Goal: Check status: Check status

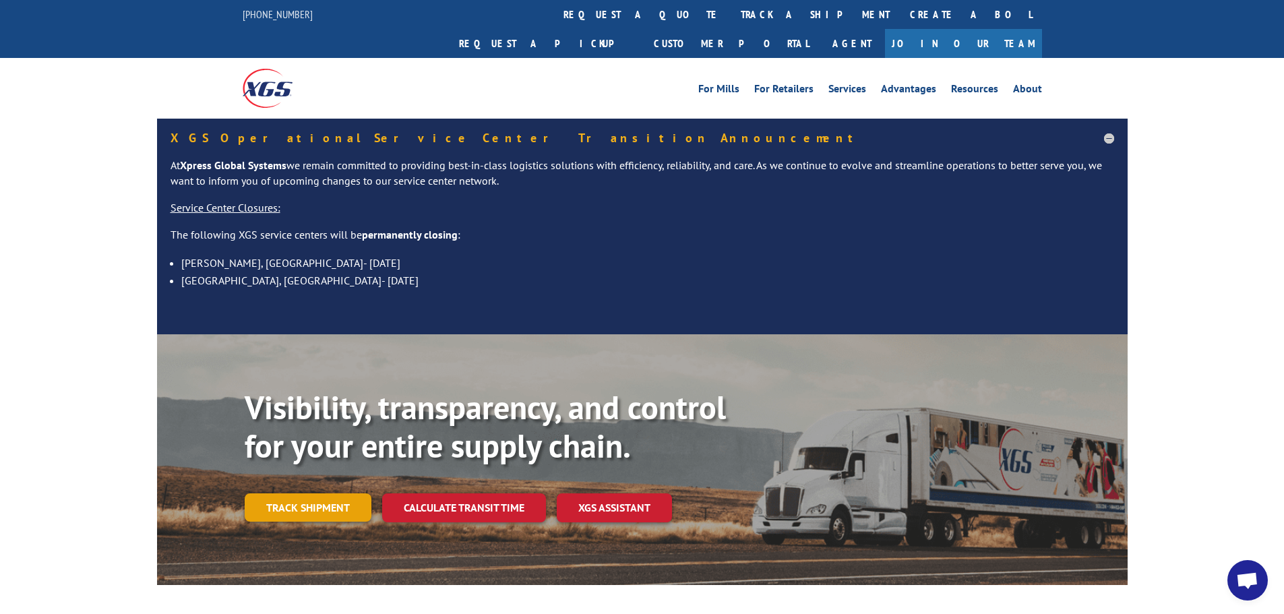
click at [307, 494] on link "Track shipment" at bounding box center [308, 508] width 127 height 28
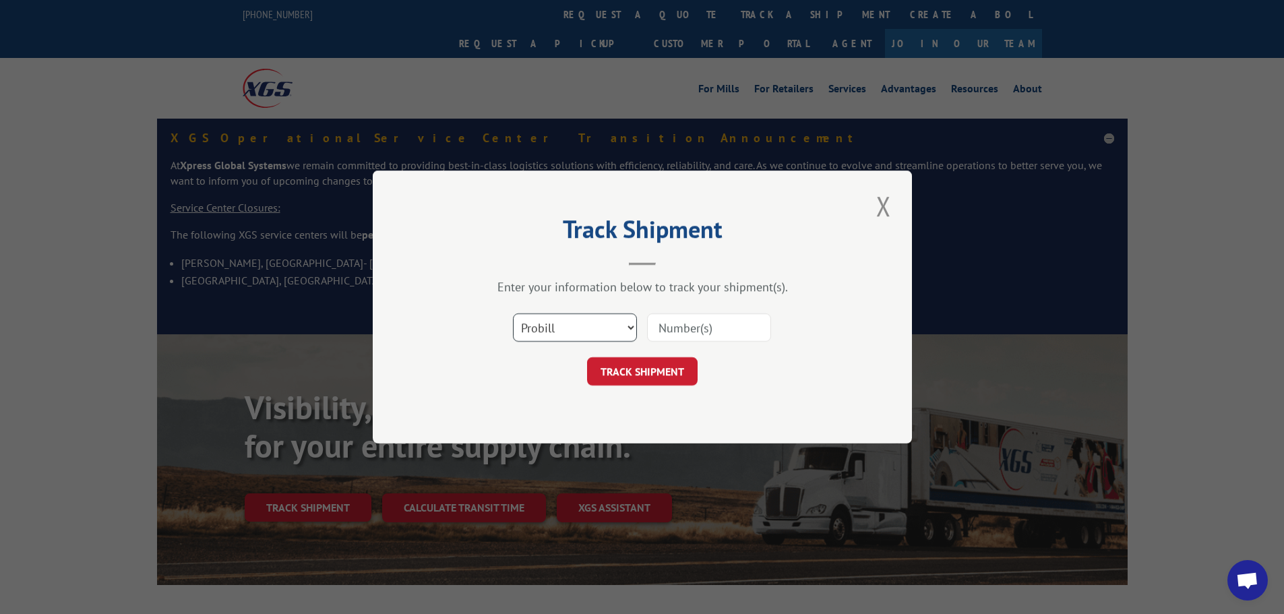
click at [616, 320] on select "Select category... Probill BOL PO" at bounding box center [575, 328] width 124 height 28
select select "bol"
click at [513, 314] on select "Select category... Probill BOL PO" at bounding box center [575, 328] width 124 height 28
click at [678, 330] on input at bounding box center [709, 328] width 124 height 28
type input "2825450"
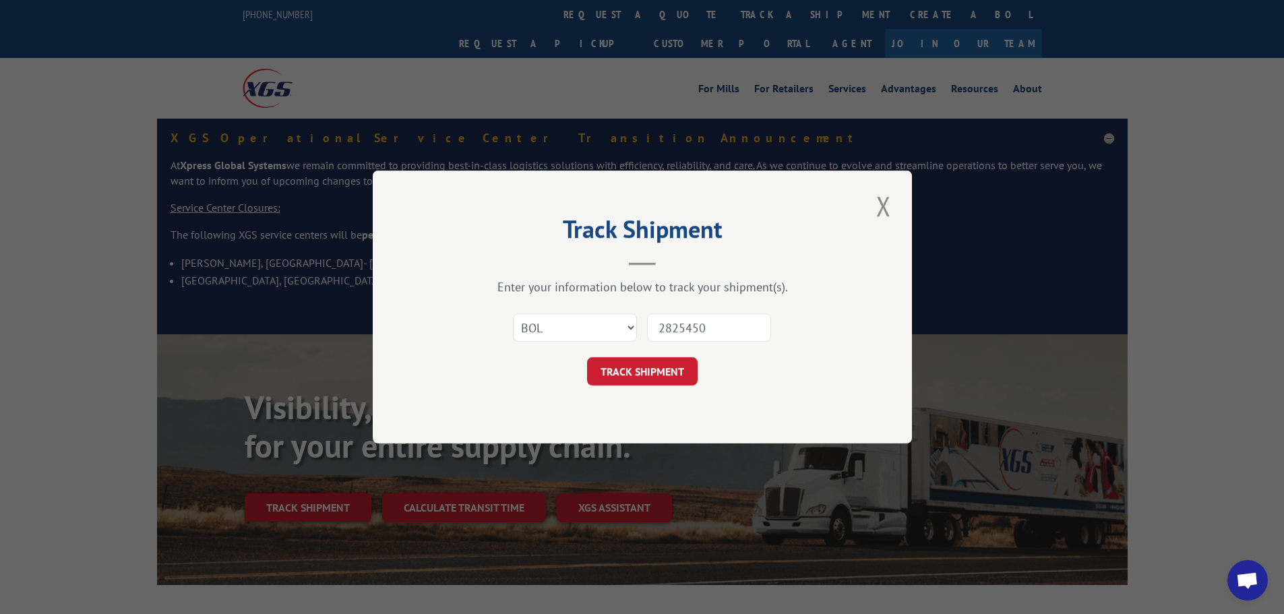
click button "TRACK SHIPMENT" at bounding box center [642, 371] width 111 height 28
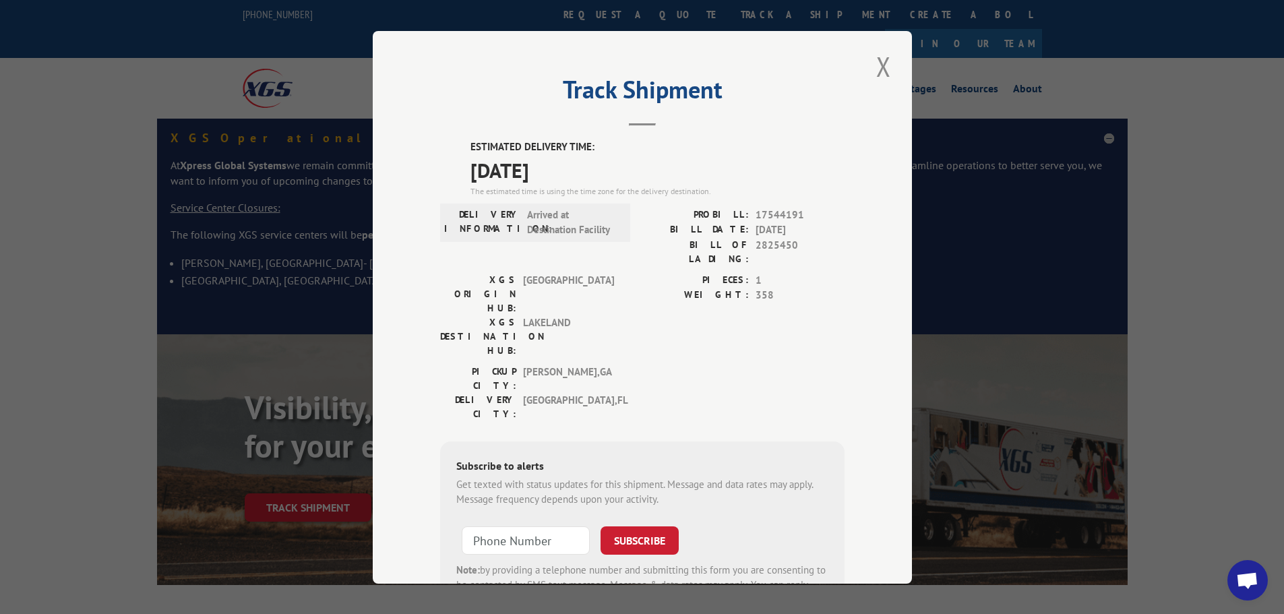
type input "+1 (___) ___-____"
click at [542, 526] on input "+1 (___) ___-____" at bounding box center [526, 540] width 128 height 28
click at [881, 70] on button "Close modal" at bounding box center [884, 66] width 23 height 37
